Goal: Complete application form: Complete application form

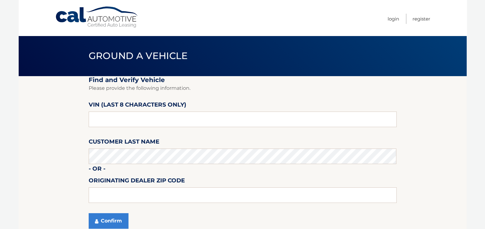
click at [145, 123] on input "text" at bounding box center [243, 120] width 308 height 16
type input "NM150367"
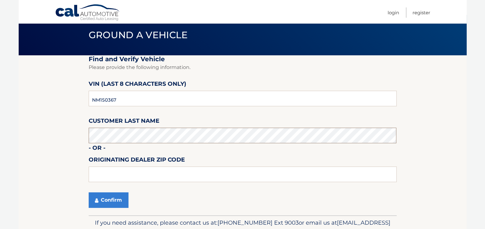
scroll to position [54, 0]
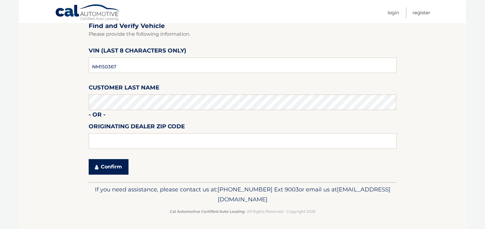
click at [112, 170] on button "Confirm" at bounding box center [109, 167] width 40 height 16
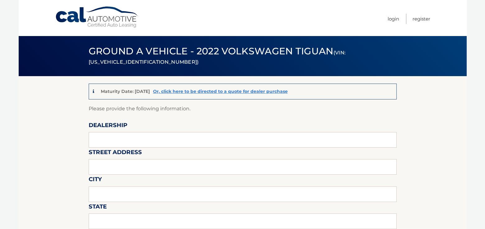
type input "[PERSON_NAME] AUTO GROUP"
type input "1555 RTE 17 SOUTH"
type input "[PERSON_NAME]"
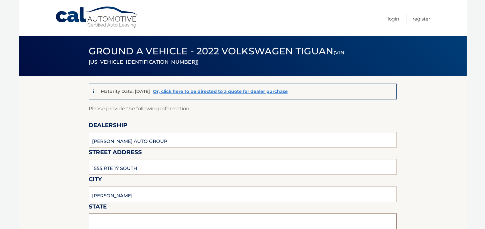
type input "NJ"
type input "07446"
type input "[PERSON_NAME]"
type input "2014466070"
type input "[EMAIL_ADDRESS][DOMAIN_NAME]"
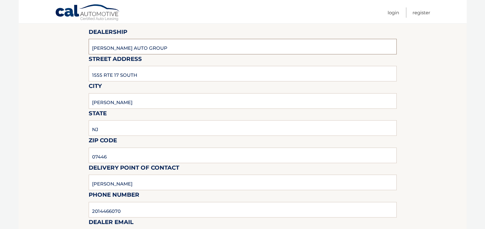
scroll to position [62, 0]
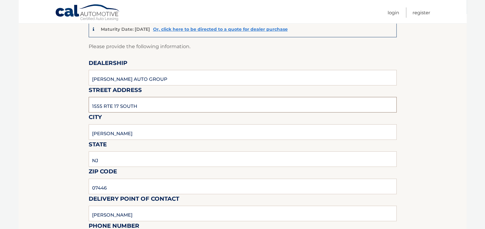
drag, startPoint x: 153, startPoint y: 106, endPoint x: 61, endPoint y: 104, distance: 92.1
type input "[STREET_ADDRESS]"
drag, startPoint x: 130, startPoint y: 133, endPoint x: 60, endPoint y: 129, distance: 70.2
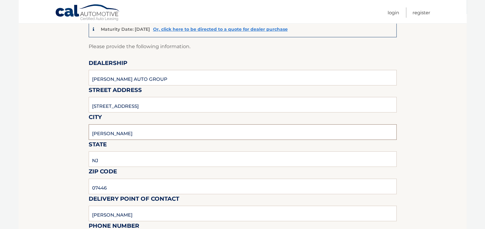
type input "Mahwah"
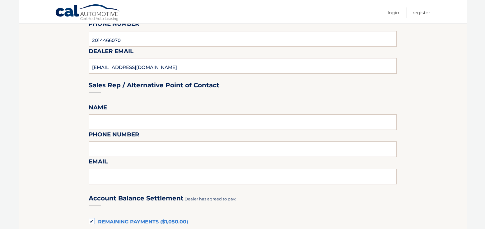
scroll to position [280, 0]
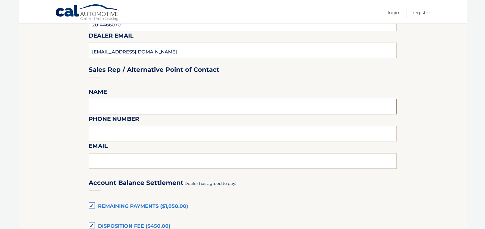
click at [107, 106] on input "text" at bounding box center [243, 107] width 308 height 16
type input "[PERSON_NAME]"
type input "2014466070"
type input "[EMAIL_ADDRESS][DOMAIN_NAME]"
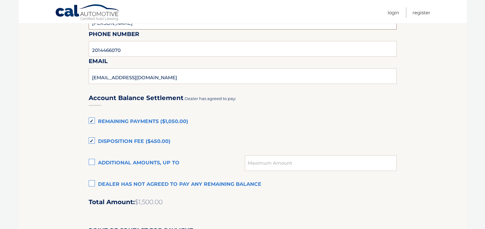
scroll to position [373, 0]
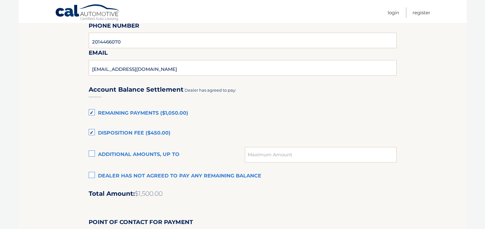
click at [90, 176] on label "Dealer has not agreed to pay any remaining balance" at bounding box center [243, 176] width 308 height 12
click at [0, 0] on input "Dealer has not agreed to pay any remaining balance" at bounding box center [0, 0] width 0 height 0
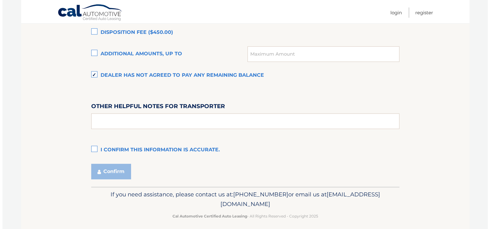
scroll to position [479, 0]
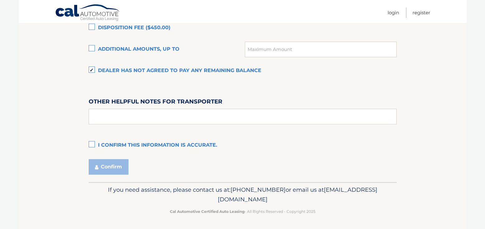
click at [90, 144] on label "I confirm this information is accurate." at bounding box center [243, 145] width 308 height 12
click at [0, 0] on input "I confirm this information is accurate." at bounding box center [0, 0] width 0 height 0
click at [116, 167] on button "Confirm" at bounding box center [109, 167] width 40 height 16
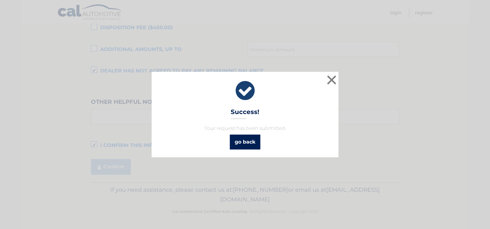
click at [249, 142] on link "go back" at bounding box center [245, 142] width 30 height 15
